Goal: Task Accomplishment & Management: Manage account settings

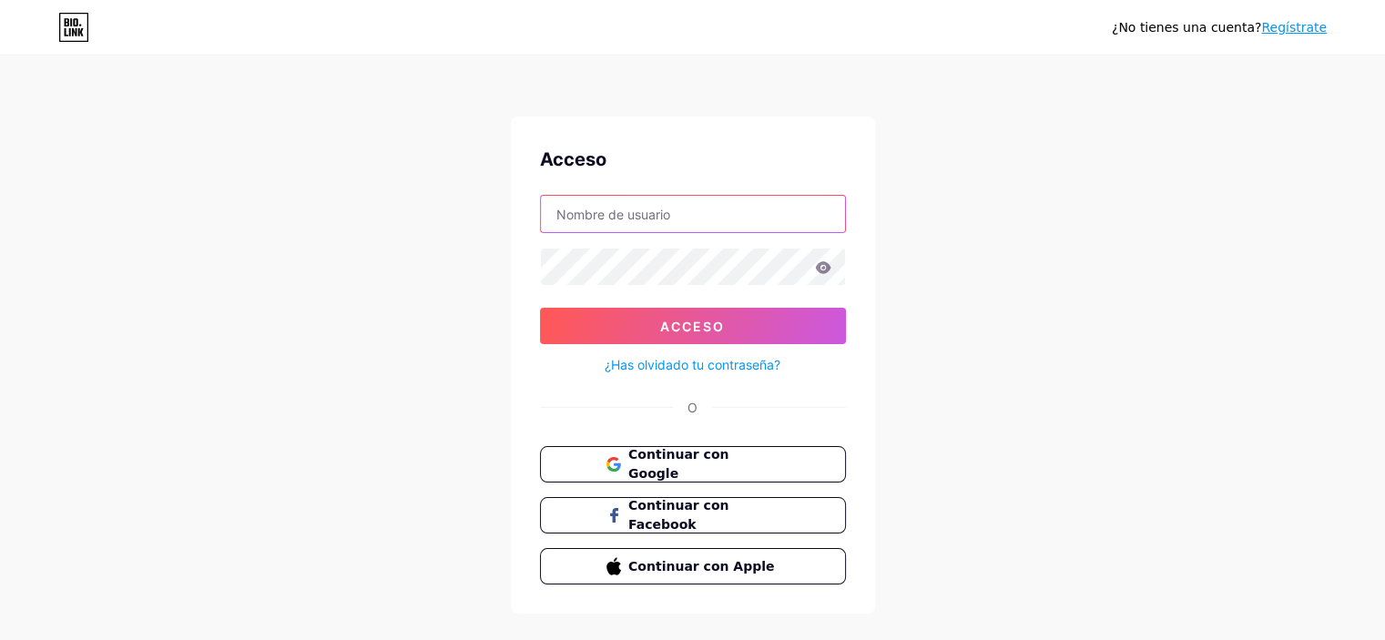
type input "[EMAIL_ADDRESS][DOMAIN_NAME]"
click at [821, 269] on icon at bounding box center [823, 267] width 16 height 13
click at [820, 270] on icon at bounding box center [822, 267] width 15 height 12
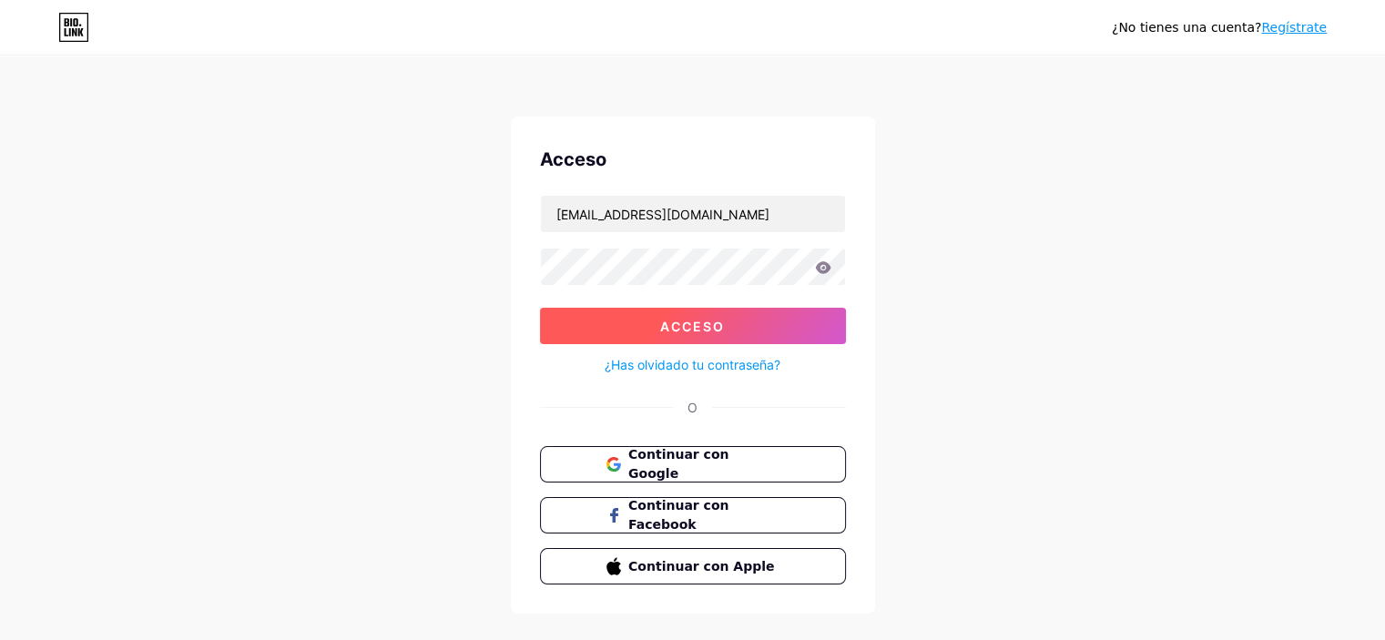
click at [700, 323] on font "Acceso" at bounding box center [692, 326] width 65 height 15
